Goal: Find specific page/section: Find specific page/section

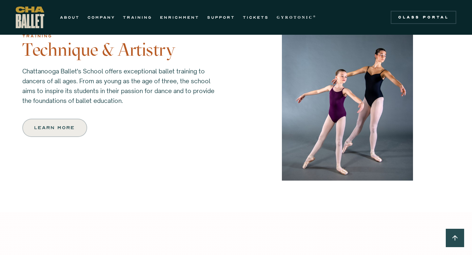
scroll to position [604, 0]
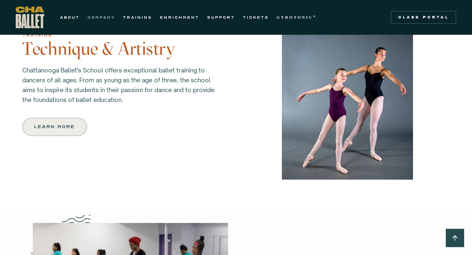
click at [101, 16] on link "COMPANY" at bounding box center [101, 17] width 28 height 8
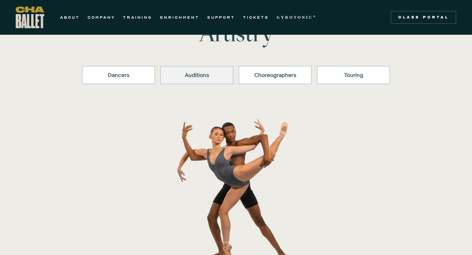
scroll to position [72, 0]
click at [200, 73] on div "Auditions" at bounding box center [197, 75] width 56 height 8
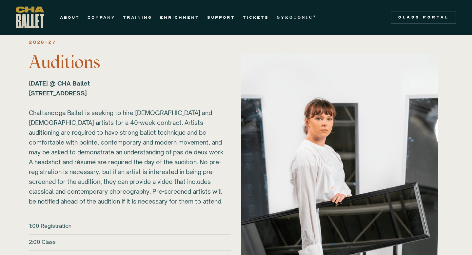
scroll to position [714, 0]
